Goal: Check status: Check status

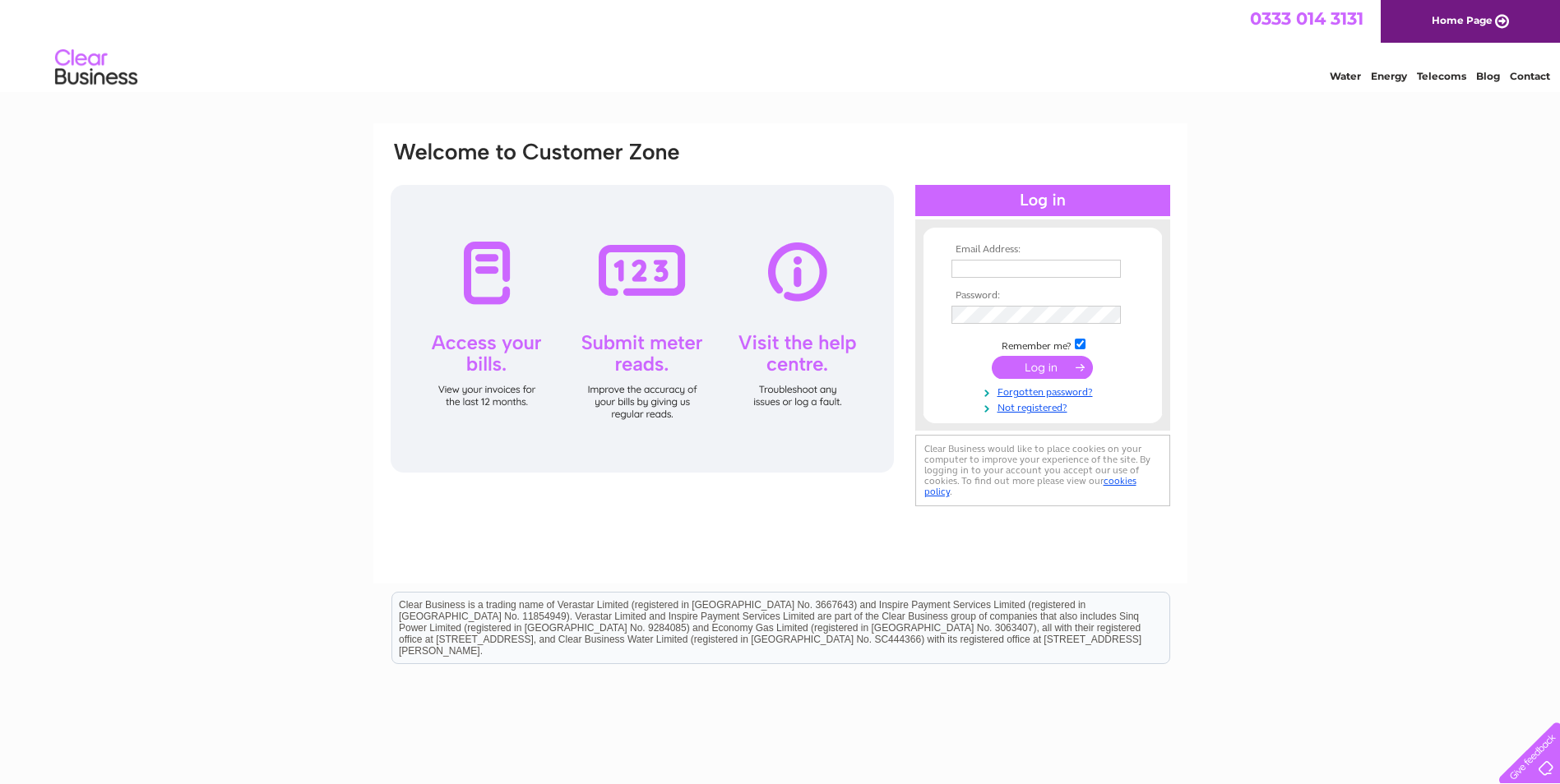
type input "[EMAIL_ADDRESS][DOMAIN_NAME]"
click at [1064, 368] on input "submit" at bounding box center [1042, 367] width 101 height 23
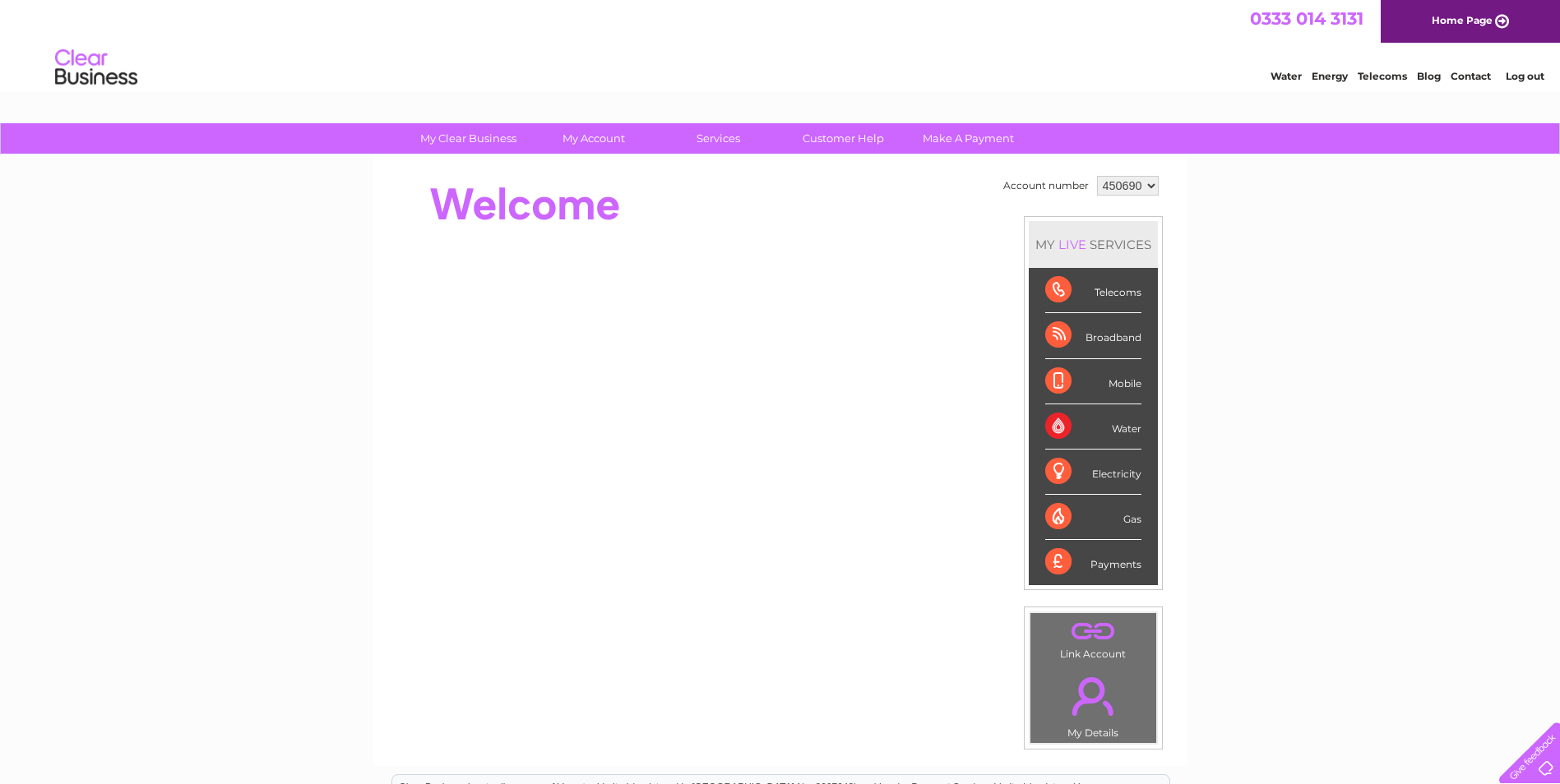
click at [1053, 466] on div "Electricity" at bounding box center [1094, 473] width 96 height 45
click at [1051, 467] on div "Electricity" at bounding box center [1094, 473] width 96 height 45
click at [1084, 696] on link "." at bounding box center [1093, 696] width 118 height 58
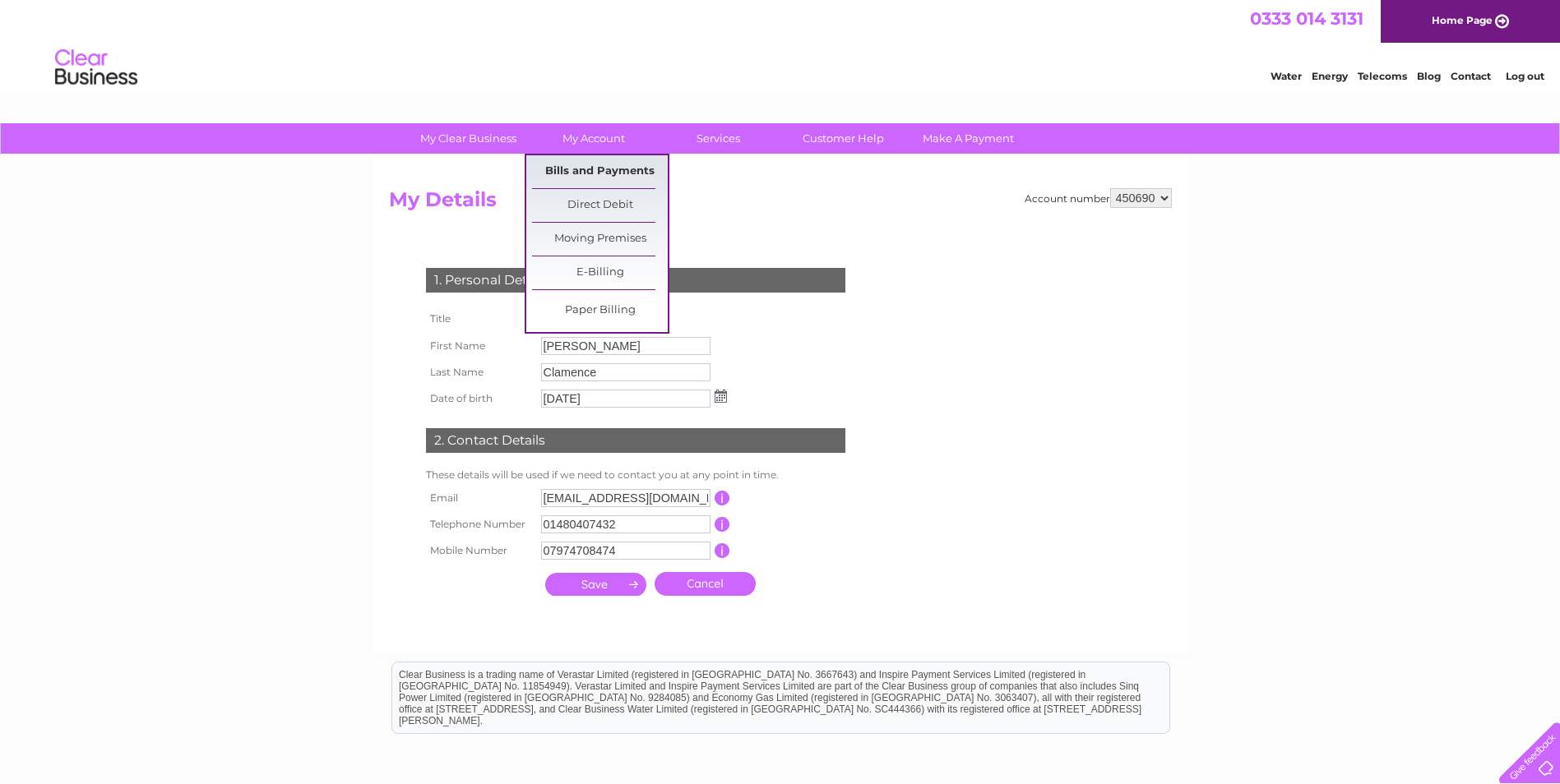
click at [551, 169] on link "Bills and Payments" at bounding box center [600, 172] width 136 height 33
